Goal: Task Accomplishment & Management: Manage account settings

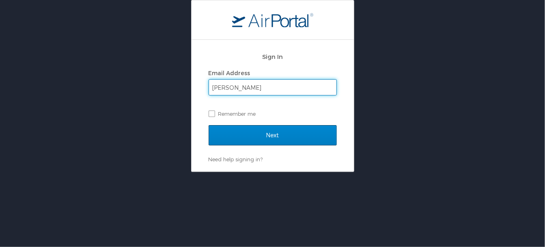
type input "melanie@latech.edu"
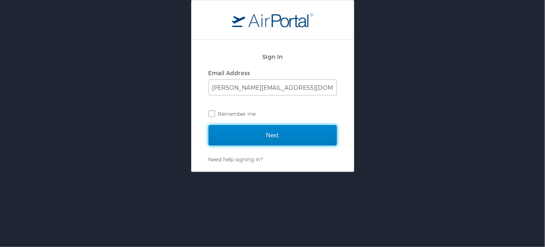
click at [275, 136] on input "Next" at bounding box center [273, 135] width 128 height 20
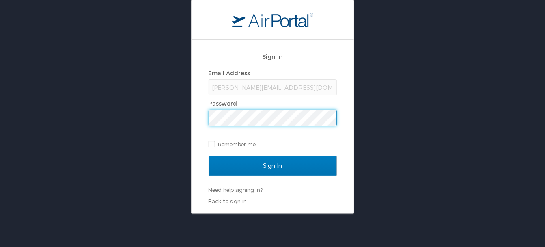
click at [209, 156] on input "Sign In" at bounding box center [273, 166] width 128 height 20
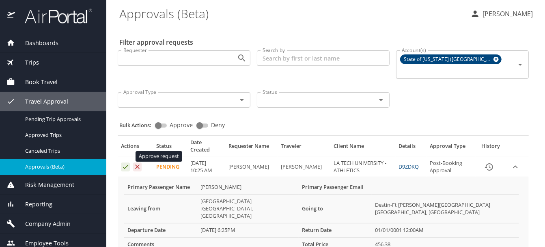
click at [124, 163] on icon "Approval table" at bounding box center [126, 167] width 8 height 8
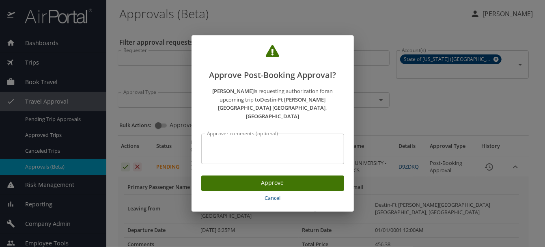
click at [269, 178] on span "Approve" at bounding box center [273, 183] width 130 height 10
